Goal: Task Accomplishment & Management: Manage account settings

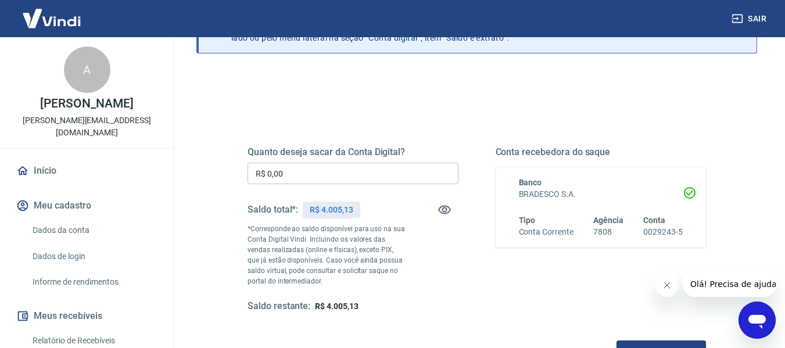
scroll to position [116, 0]
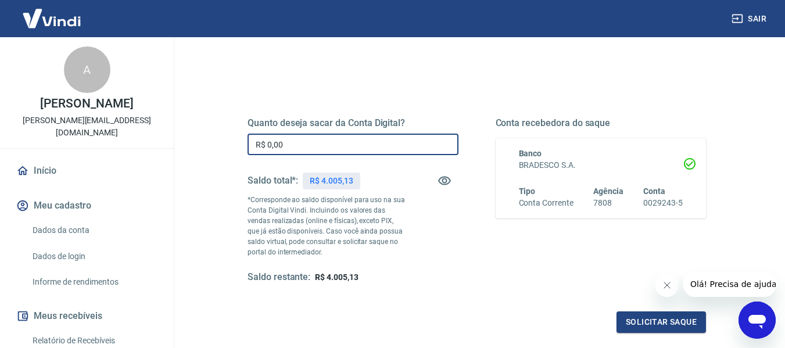
click at [335, 146] on input "R$ 0,00" at bounding box center [353, 144] width 211 height 21
click at [342, 141] on input "R$ 30,00" at bounding box center [353, 144] width 211 height 21
type input "R$ 3.000,00"
click at [640, 315] on button "Solicitar saque" at bounding box center [660, 321] width 89 height 21
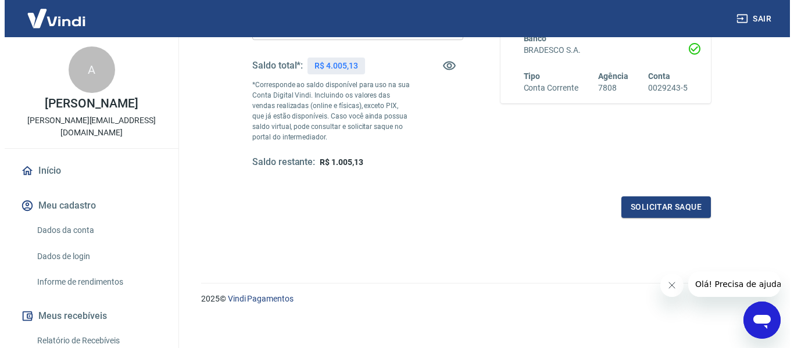
scroll to position [237, 0]
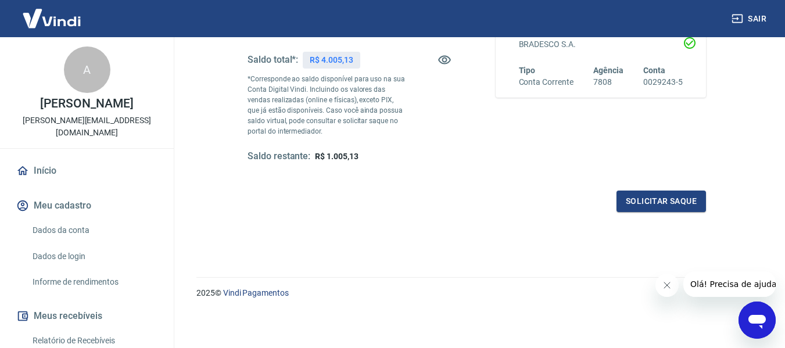
click at [474, 225] on div "Quanto deseja sacar da Conta Digital? R$ 3.000,00 ​ Saldo total*: R$ 4.005,13 *…" at bounding box center [477, 85] width 486 height 281
click at [649, 197] on button "Solicitar saque" at bounding box center [660, 201] width 89 height 21
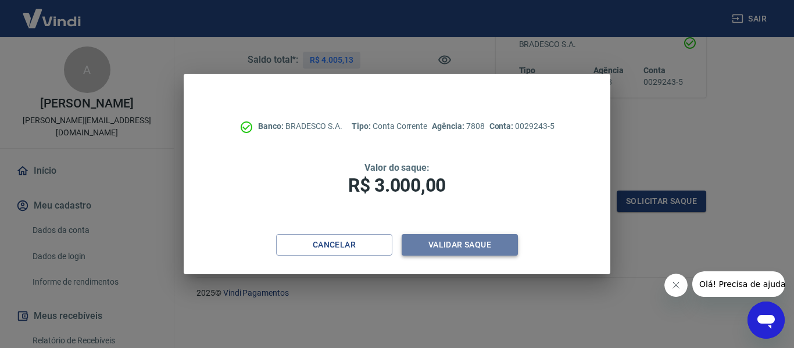
click at [469, 244] on button "Validar saque" at bounding box center [459, 244] width 116 height 21
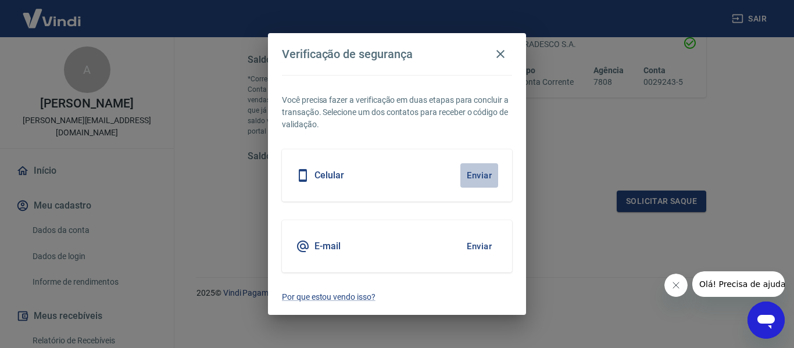
click at [483, 181] on button "Enviar" at bounding box center [479, 175] width 38 height 24
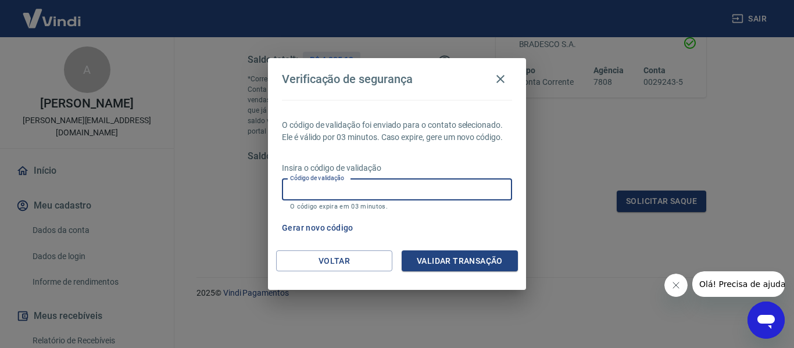
click at [401, 186] on input "Código de validação" at bounding box center [397, 189] width 230 height 21
type input "670279"
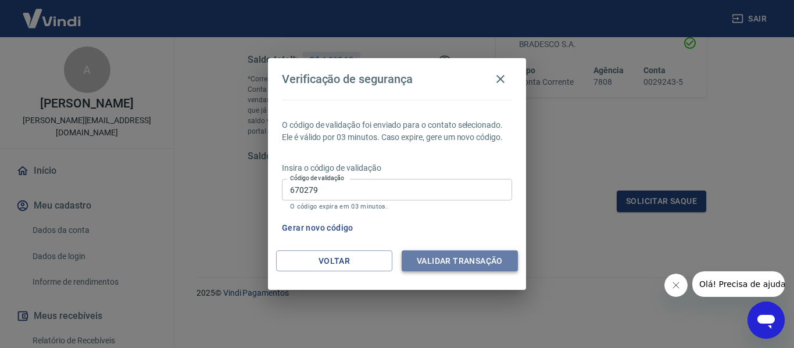
click at [443, 271] on button "Validar transação" at bounding box center [459, 260] width 116 height 21
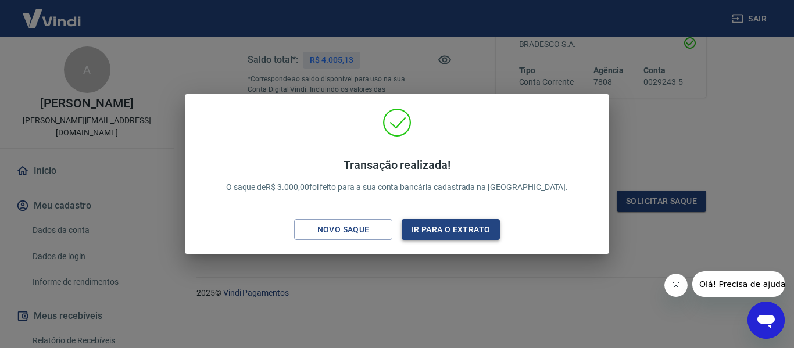
click at [489, 231] on button "Ir para o extrato" at bounding box center [450, 229] width 98 height 21
